Goal: Task Accomplishment & Management: Manage account settings

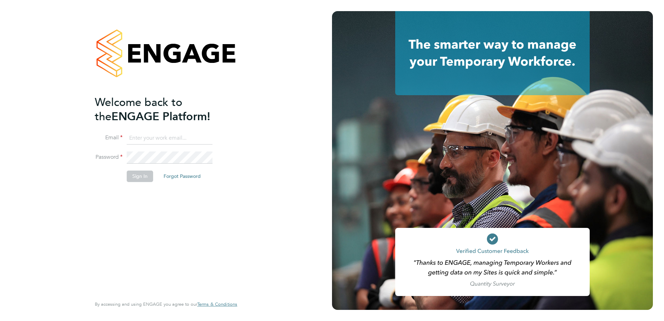
click at [152, 138] on input at bounding box center [170, 138] width 86 height 12
type input "[PERSON_NAME][EMAIL_ADDRESS][DOMAIN_NAME]"
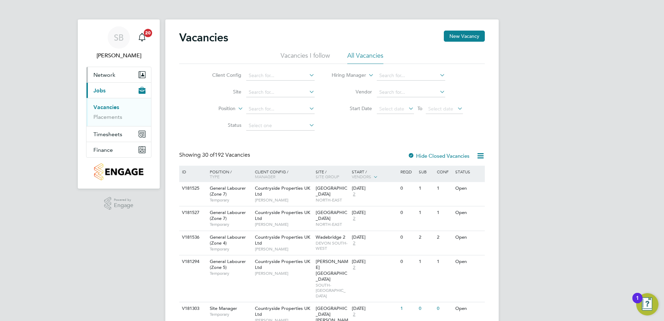
click at [111, 77] on span "Network" at bounding box center [104, 75] width 22 height 7
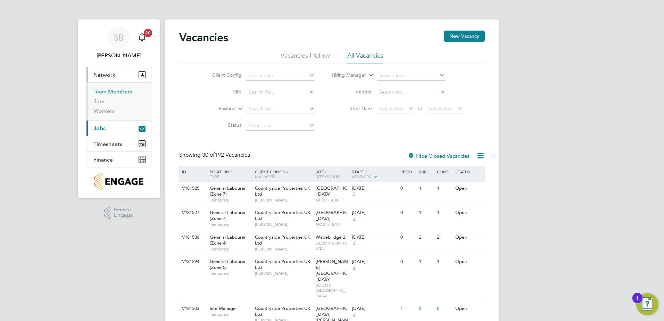
click at [112, 93] on link "Team Members" at bounding box center [112, 91] width 39 height 7
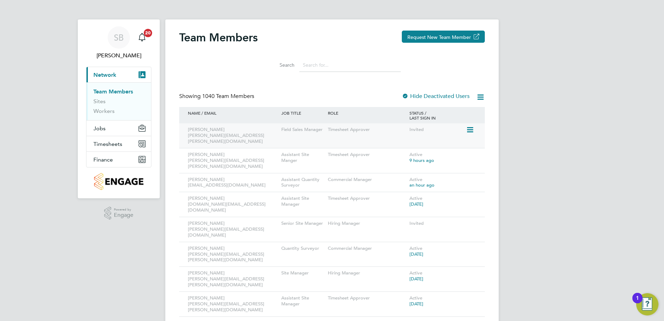
click at [326, 114] on div "ROLE" at bounding box center [367, 113] width 82 height 12
click at [326, 135] on div "Timesheet Approver" at bounding box center [367, 129] width 82 height 13
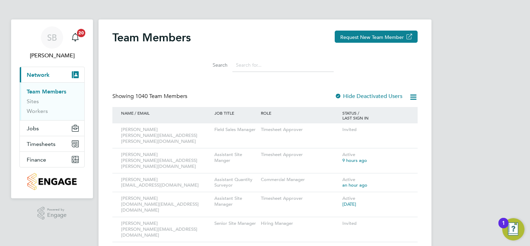
click at [236, 60] on input at bounding box center [283, 65] width 101 height 14
